Goal: Task Accomplishment & Management: Manage account settings

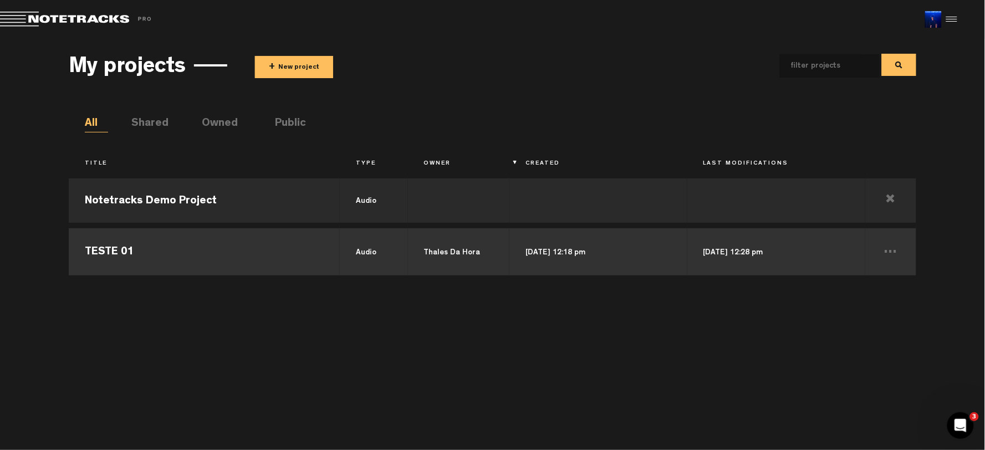
click at [229, 253] on td "TESTE 01" at bounding box center [204, 251] width 271 height 50
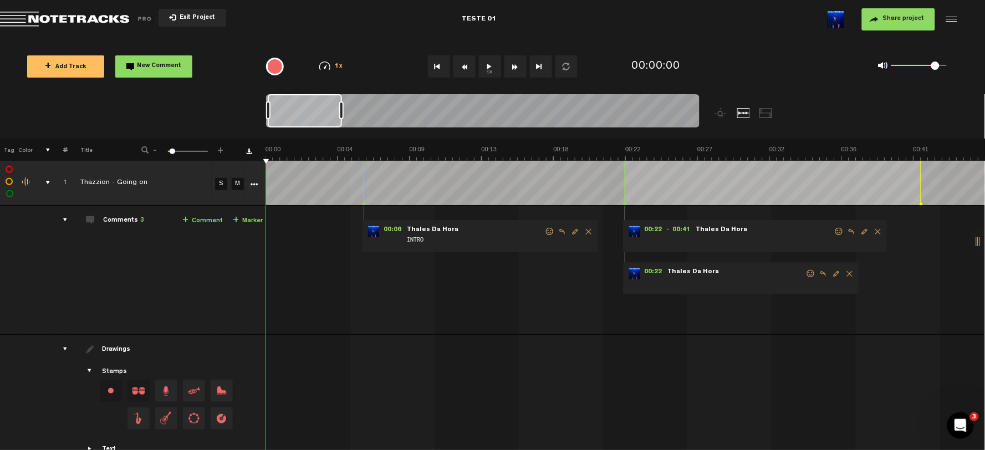
click at [65, 222] on div "comments" at bounding box center [60, 219] width 17 height 11
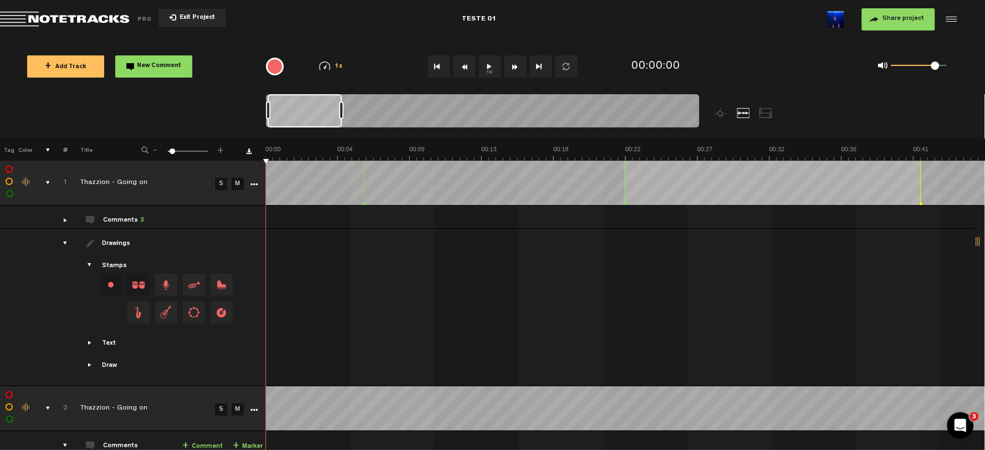
click at [56, 186] on div "Click to change the order number" at bounding box center [60, 183] width 17 height 11
click at [42, 219] on td at bounding box center [41, 217] width 17 height 23
click at [48, 186] on div "comments, stamps & drawings" at bounding box center [43, 182] width 17 height 11
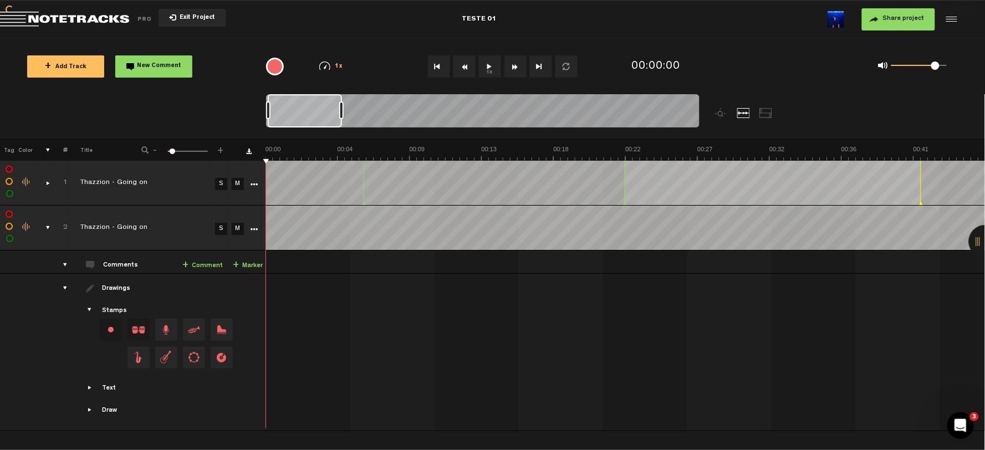
click at [48, 226] on div "comments, stamps & drawings" at bounding box center [43, 227] width 17 height 11
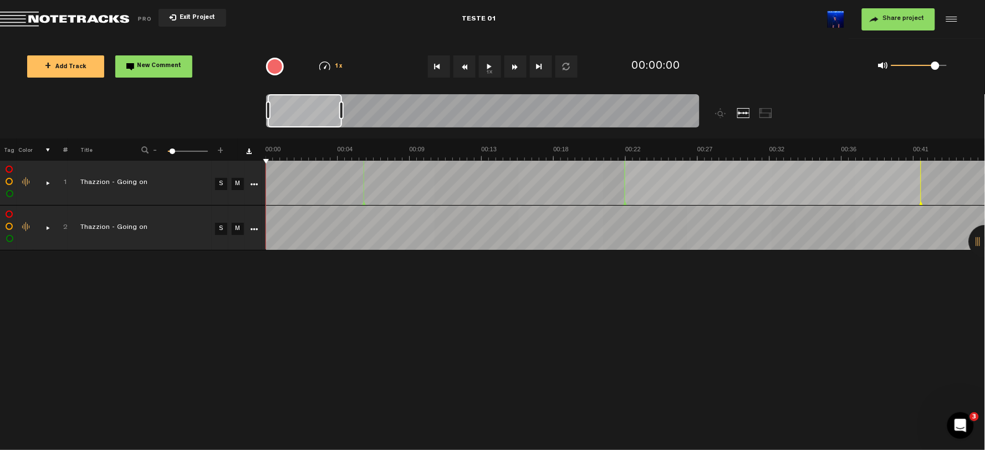
click at [900, 22] on span "Share project" at bounding box center [904, 19] width 42 height 7
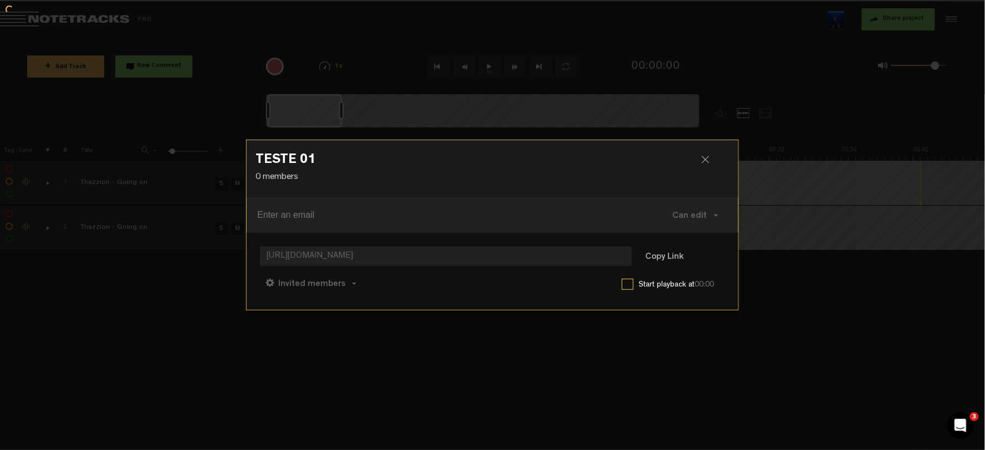
scroll to position [170, 0]
click at [693, 171] on h3 "TESTE 01" at bounding box center [492, 163] width 474 height 18
click at [702, 172] on div at bounding box center [710, 164] width 17 height 17
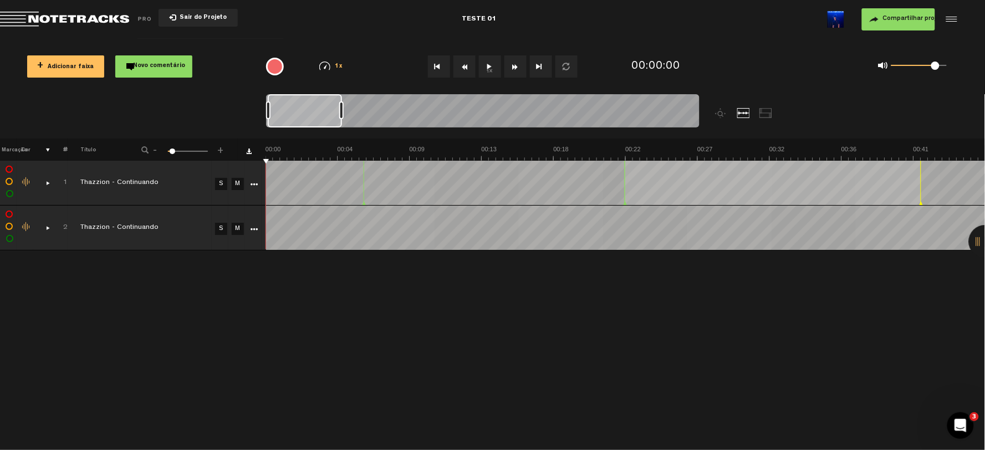
click at [920, 16] on font "Compartilhar projeto" at bounding box center [915, 19] width 64 height 7
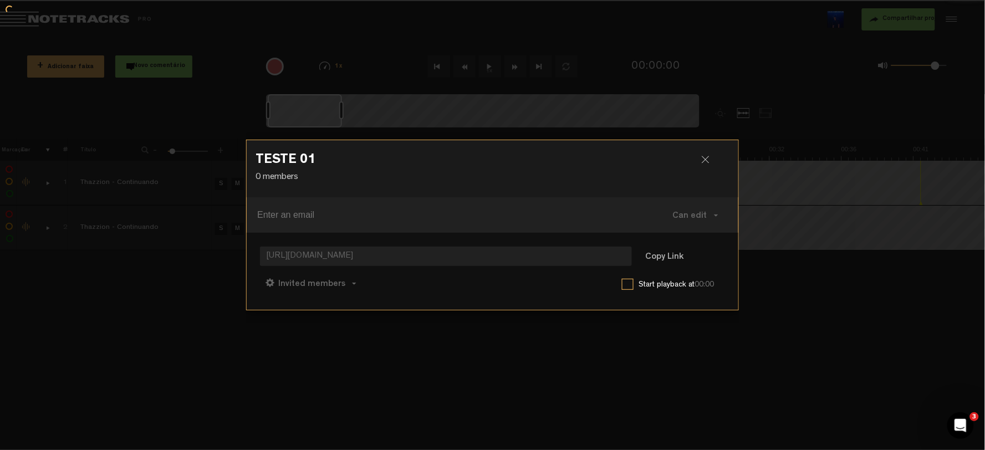
scroll to position [170, 0]
click at [702, 172] on div at bounding box center [710, 164] width 17 height 17
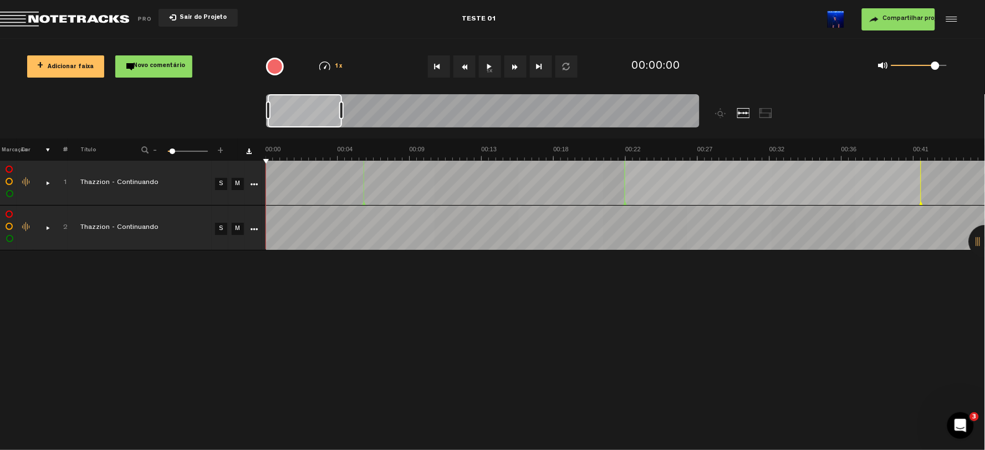
click at [837, 26] on img at bounding box center [835, 19] width 17 height 17
click at [961, 21] on md-toolbar "Sair do Projeto TESTE 01 Compartilhar projeto Salvar projeto" at bounding box center [492, 19] width 985 height 39
click at [954, 20] on div at bounding box center [950, 19] width 17 height 17
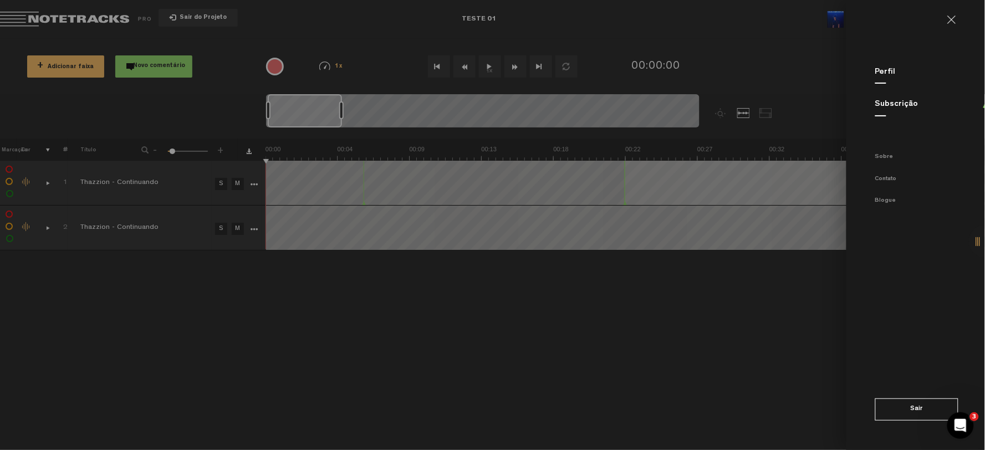
click at [881, 72] on font "Perfil" at bounding box center [885, 72] width 21 height 8
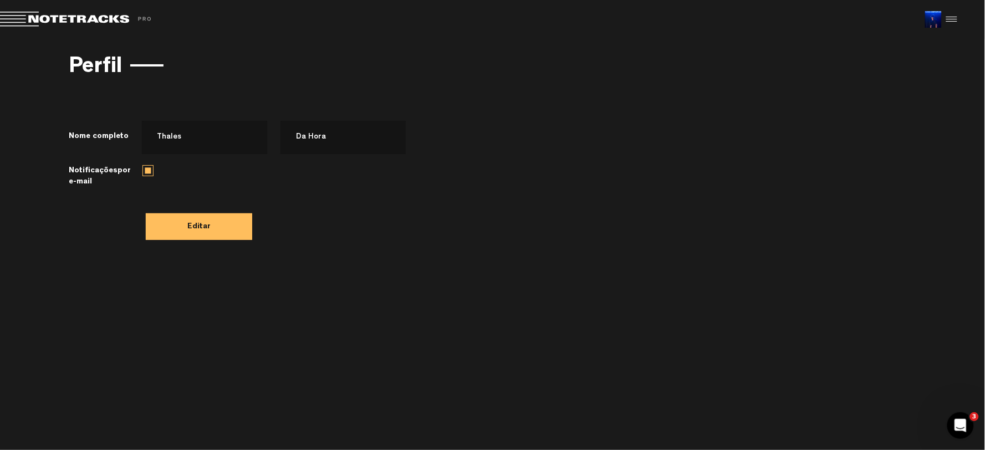
click at [89, 175] on label "Notificações por e-mail" at bounding box center [102, 170] width 66 height 33
click at [117, 172] on font "por e-mail" at bounding box center [100, 176] width 62 height 19
click at [115, 172] on font "Notificações" at bounding box center [93, 171] width 49 height 8
click at [113, 126] on span "Nome completo Thales Da Hora" at bounding box center [289, 137] width 441 height 33
click at [109, 128] on span "Nome completo Thales Da Hora" at bounding box center [289, 137] width 441 height 33
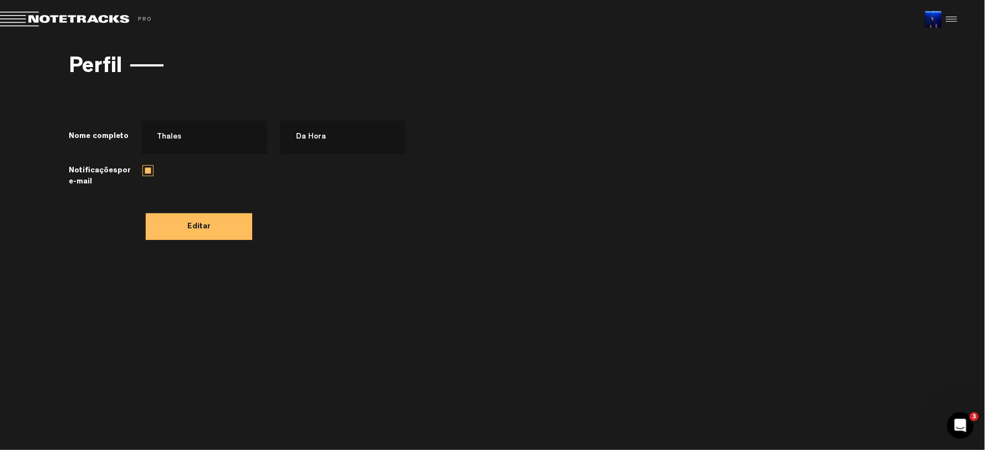
drag, startPoint x: 97, startPoint y: 168, endPoint x: 130, endPoint y: 194, distance: 41.5
click at [96, 169] on font "Notificações" at bounding box center [93, 171] width 49 height 8
click at [186, 225] on button "Editar" at bounding box center [199, 226] width 106 height 27
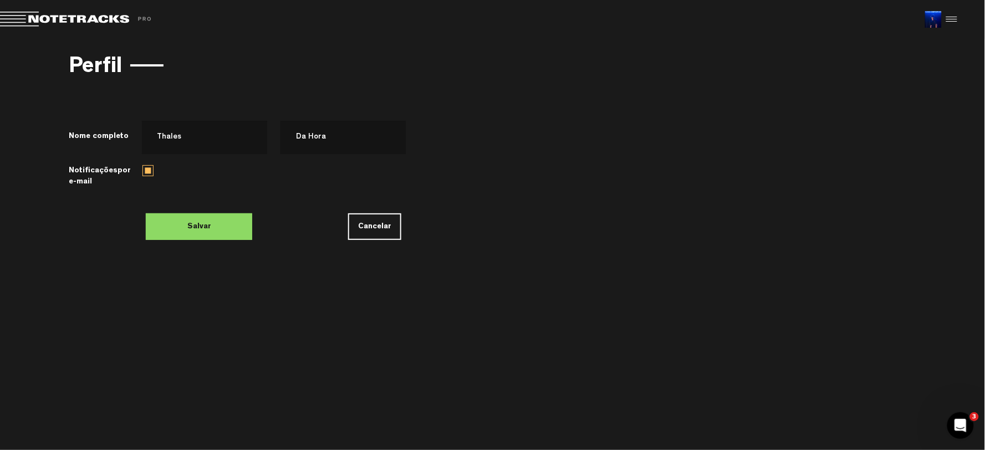
click at [89, 163] on label "Notificações por e-mail" at bounding box center [102, 170] width 66 height 33
click at [150, 174] on label at bounding box center [147, 170] width 11 height 11
click at [0, 0] on input "checkbox" at bounding box center [0, 0] width 0 height 0
click at [149, 174] on label at bounding box center [147, 170] width 11 height 11
click at [0, 0] on input "checkbox" at bounding box center [0, 0] width 0 height 0
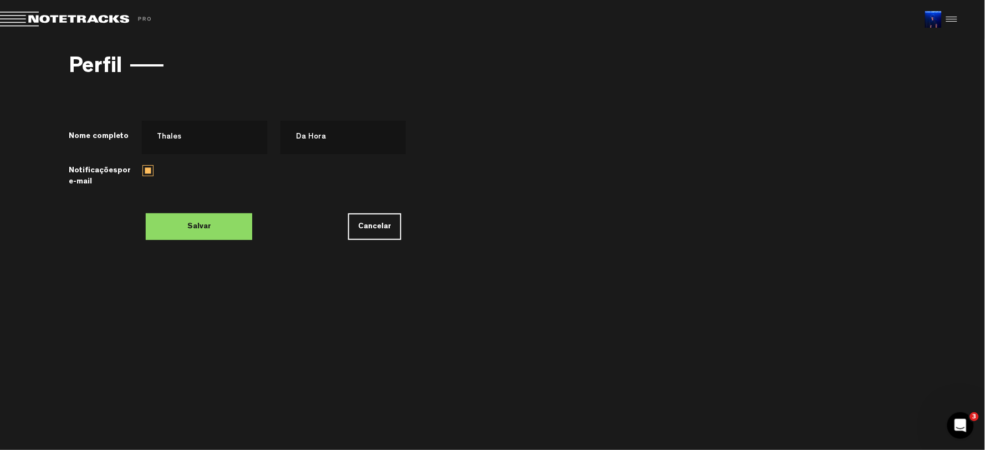
click at [387, 229] on font "Cancelar" at bounding box center [374, 227] width 33 height 8
